Goal: Transaction & Acquisition: Purchase product/service

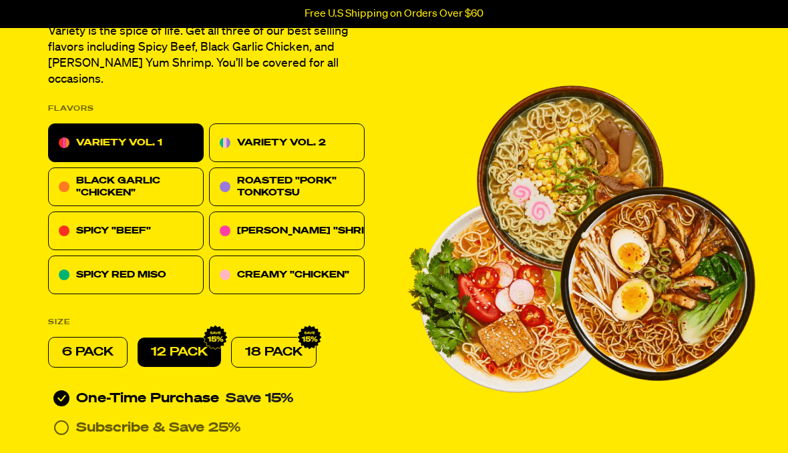
scroll to position [391, 0]
click at [350, 175] on div "ROASTED "PORK" TONKOTSU" at bounding box center [304, 187] width 134 height 24
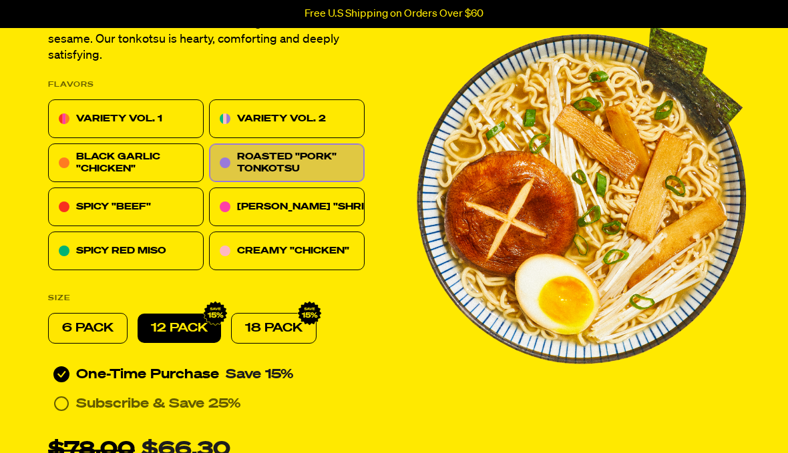
scroll to position [447, 0]
click at [180, 212] on div "SPICY "BEEF"" at bounding box center [126, 207] width 156 height 39
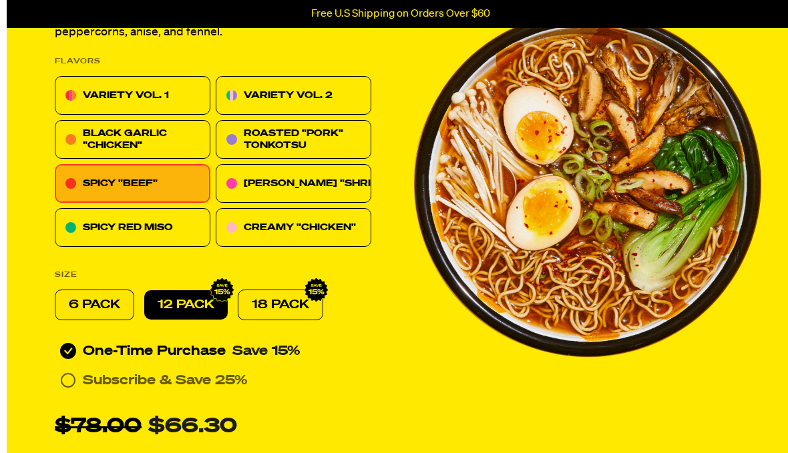
scroll to position [455, 0]
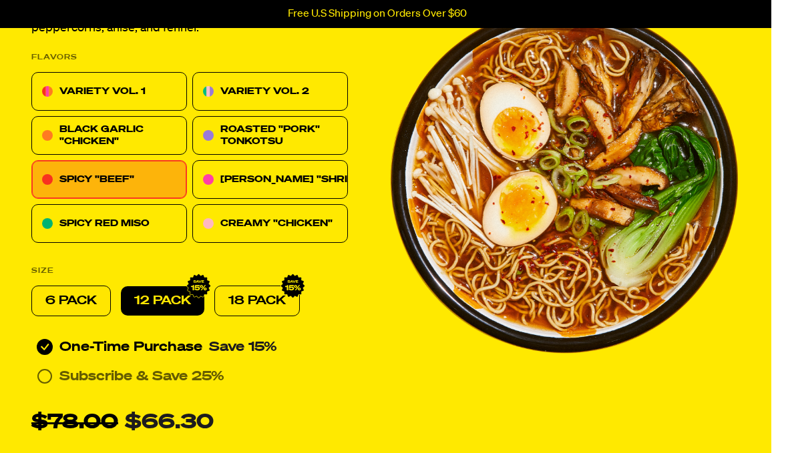
click at [327, 222] on p "CREAMY "CHICKEN"" at bounding box center [277, 224] width 112 height 16
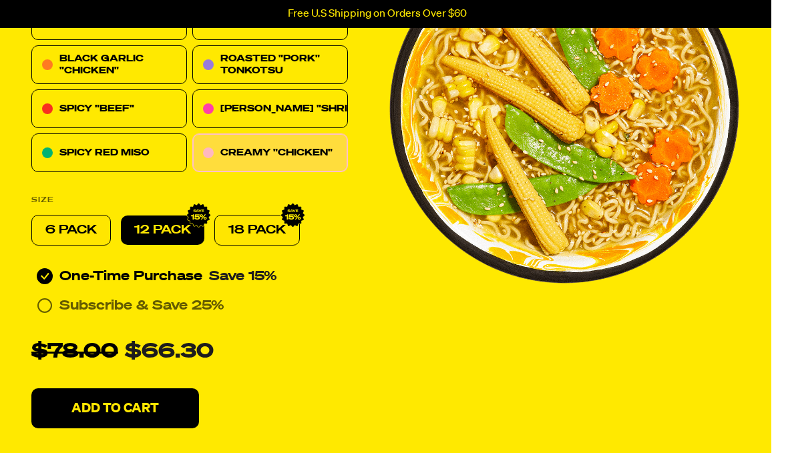
scroll to position [529, 17]
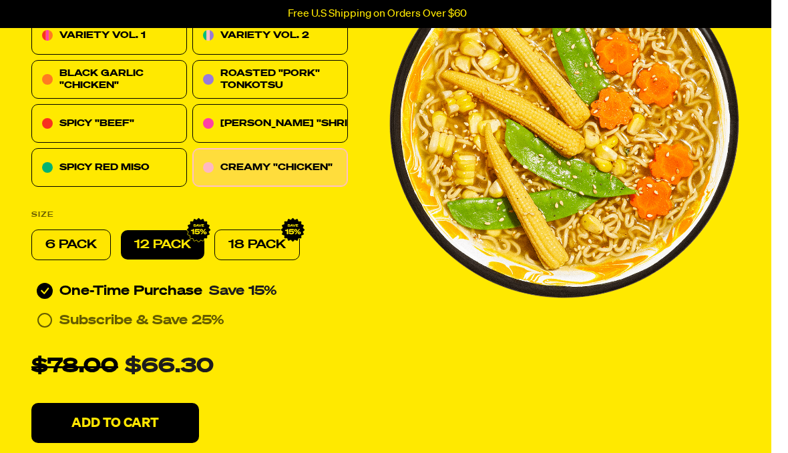
click at [265, 247] on p "18 PACK" at bounding box center [257, 245] width 57 height 16
radio input "false"
radio input "true"
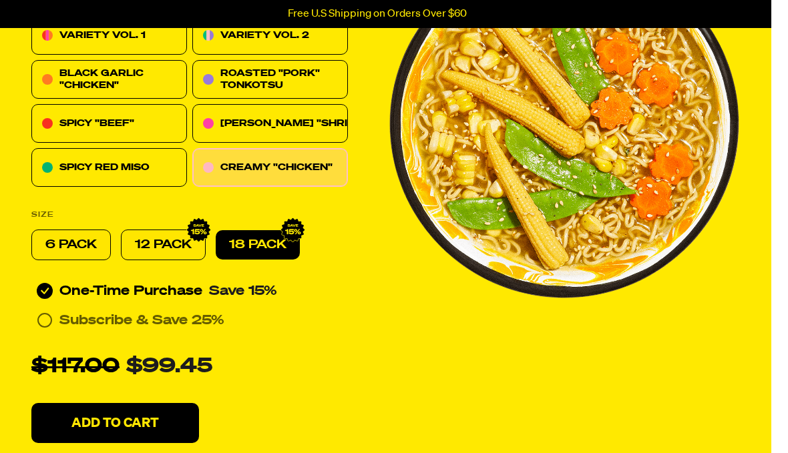
click at [161, 247] on p "12 PACK" at bounding box center [163, 245] width 57 height 16
radio input "true"
radio input "false"
radio input "true"
radio input "false"
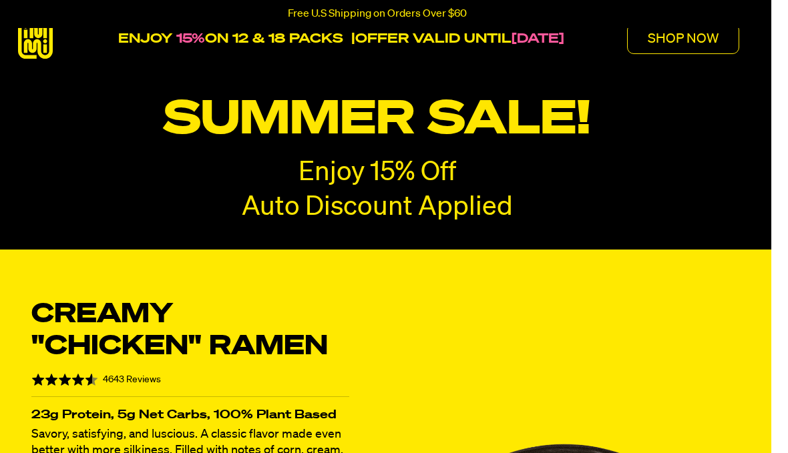
scroll to position [0, 16]
